Goal: Task Accomplishment & Management: Use online tool/utility

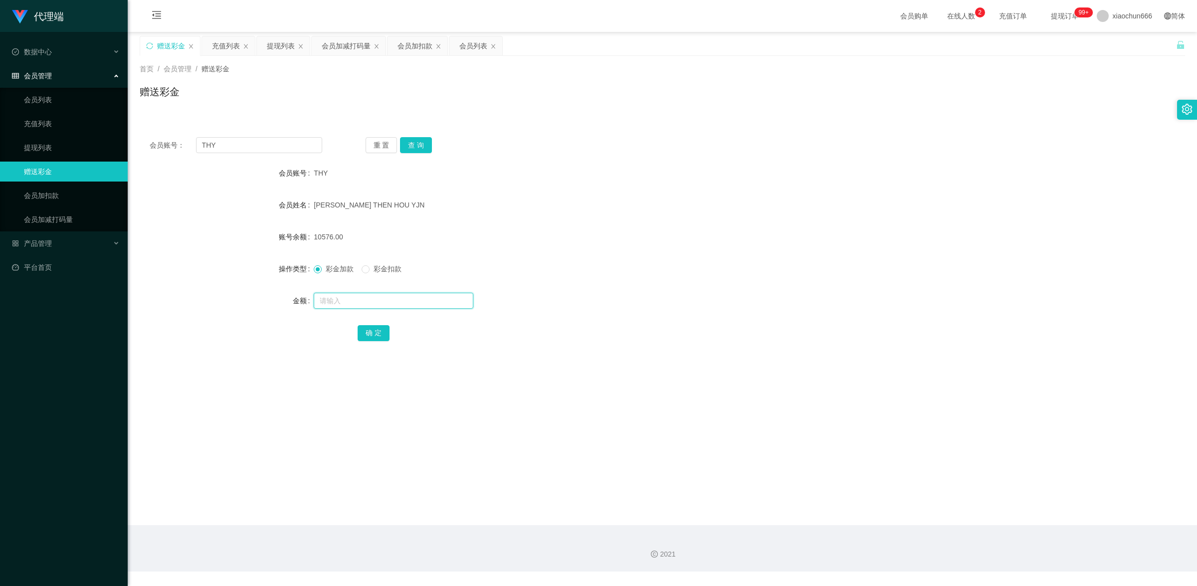
click at [347, 303] on input "text" at bounding box center [394, 301] width 160 height 16
type input "8"
click at [379, 337] on button "确 定" at bounding box center [373, 333] width 32 height 16
click at [342, 295] on input "text" at bounding box center [394, 301] width 160 height 16
type input "8"
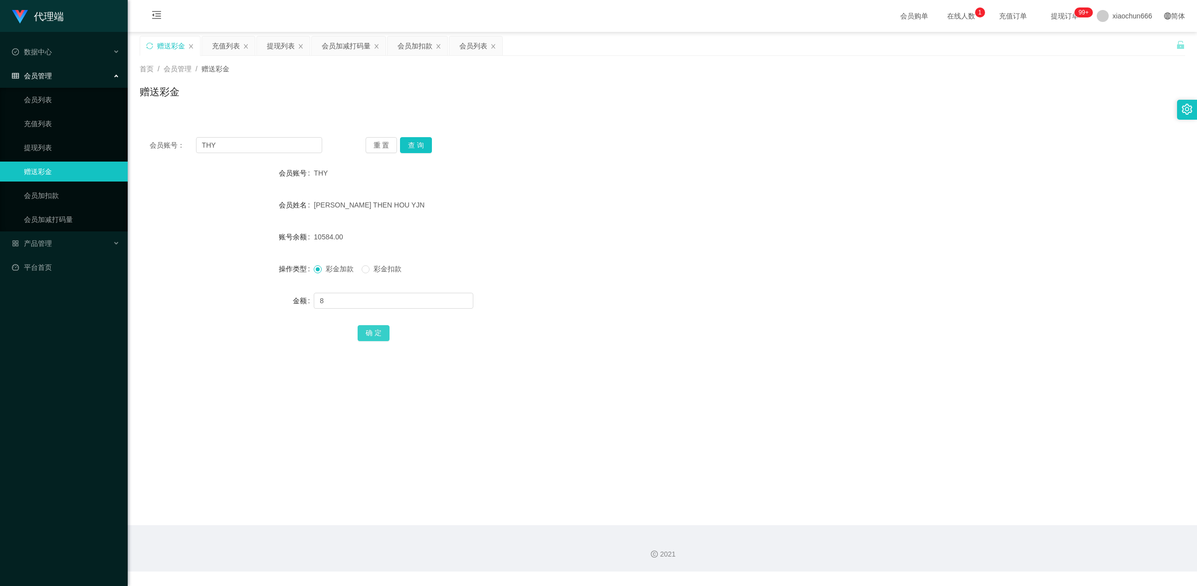
click at [368, 330] on button "确 定" at bounding box center [373, 333] width 32 height 16
click at [340, 304] on input "text" at bounding box center [394, 301] width 160 height 16
type input "8"
click at [364, 327] on button "确 定" at bounding box center [373, 333] width 32 height 16
click at [385, 305] on input "text" at bounding box center [394, 301] width 160 height 16
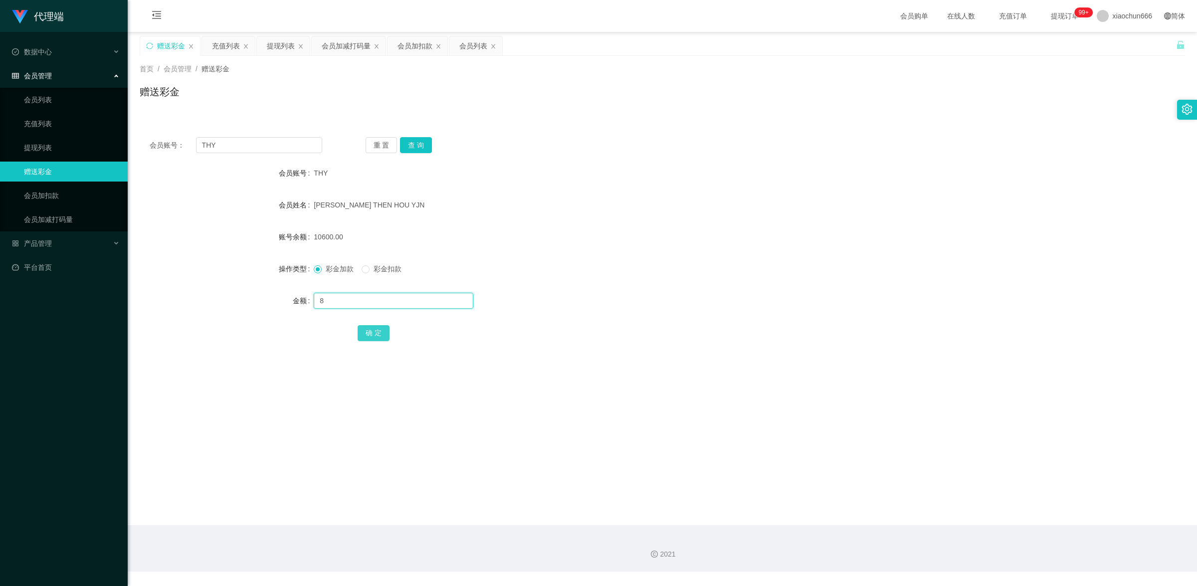
type input "8"
drag, startPoint x: 377, startPoint y: 330, endPoint x: 623, endPoint y: 288, distance: 249.8
click at [381, 330] on button "确 定" at bounding box center [373, 333] width 32 height 16
click at [379, 307] on input "text" at bounding box center [394, 301] width 160 height 16
type input "8"
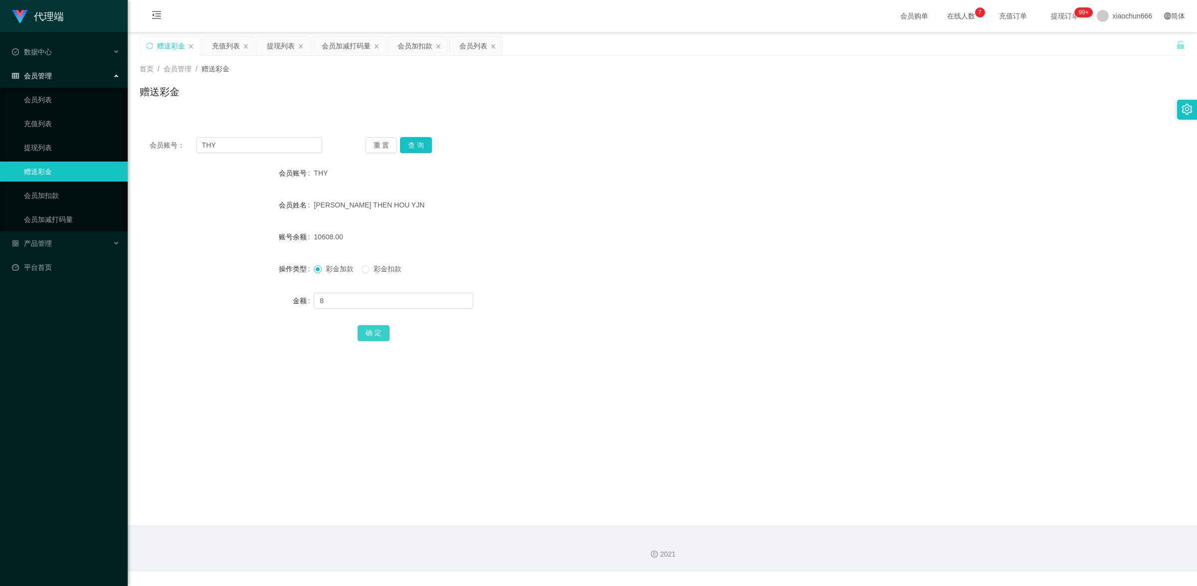
click at [383, 327] on button "确 定" at bounding box center [373, 333] width 32 height 16
